Goal: Navigation & Orientation: Find specific page/section

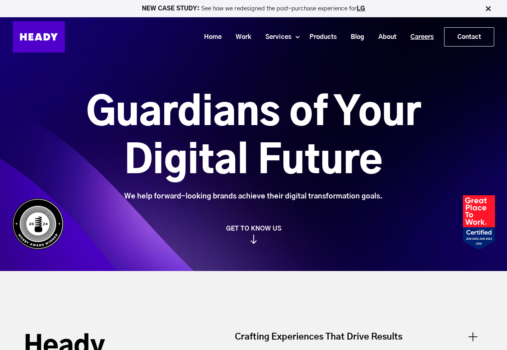
click at [406, 36] on link "Careers" at bounding box center [418, 37] width 37 height 15
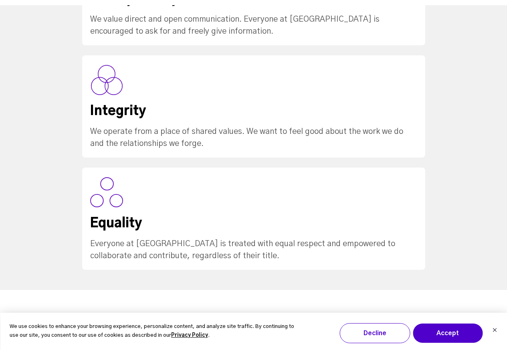
scroll to position [962, 0]
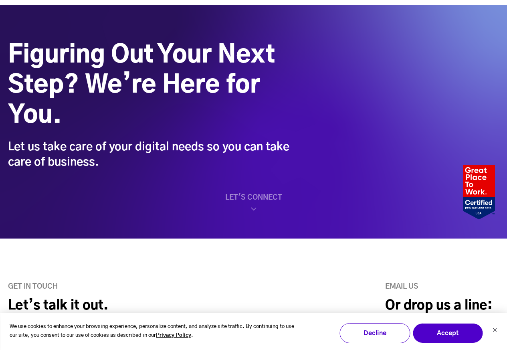
scroll to position [240, 0]
